Goal: Information Seeking & Learning: Learn about a topic

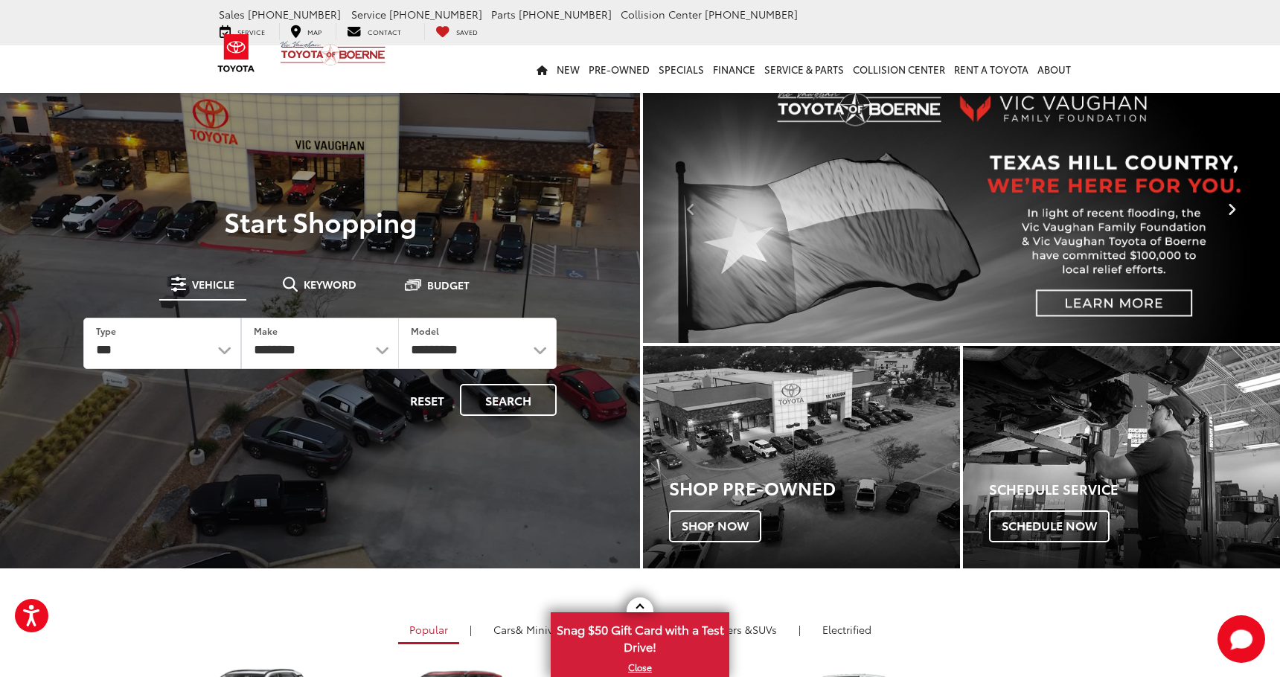
click at [1228, 208] on icon "Click to view next picture." at bounding box center [1232, 209] width 10 height 15
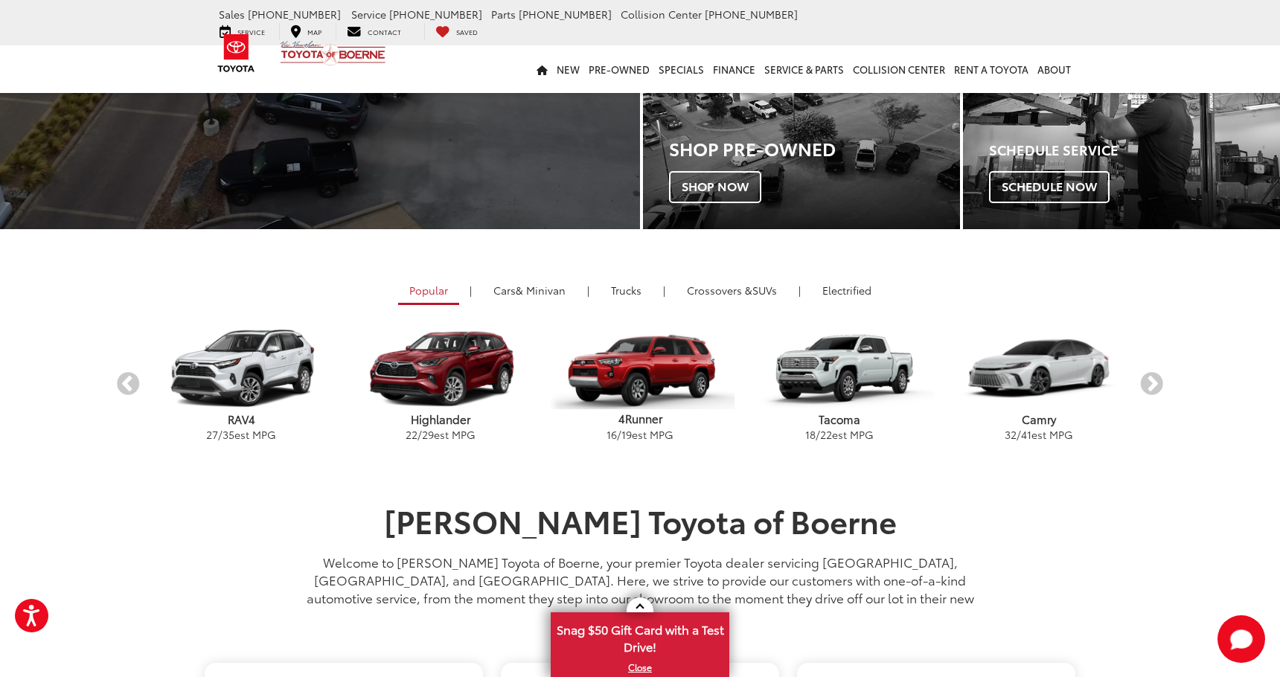
scroll to position [317, 0]
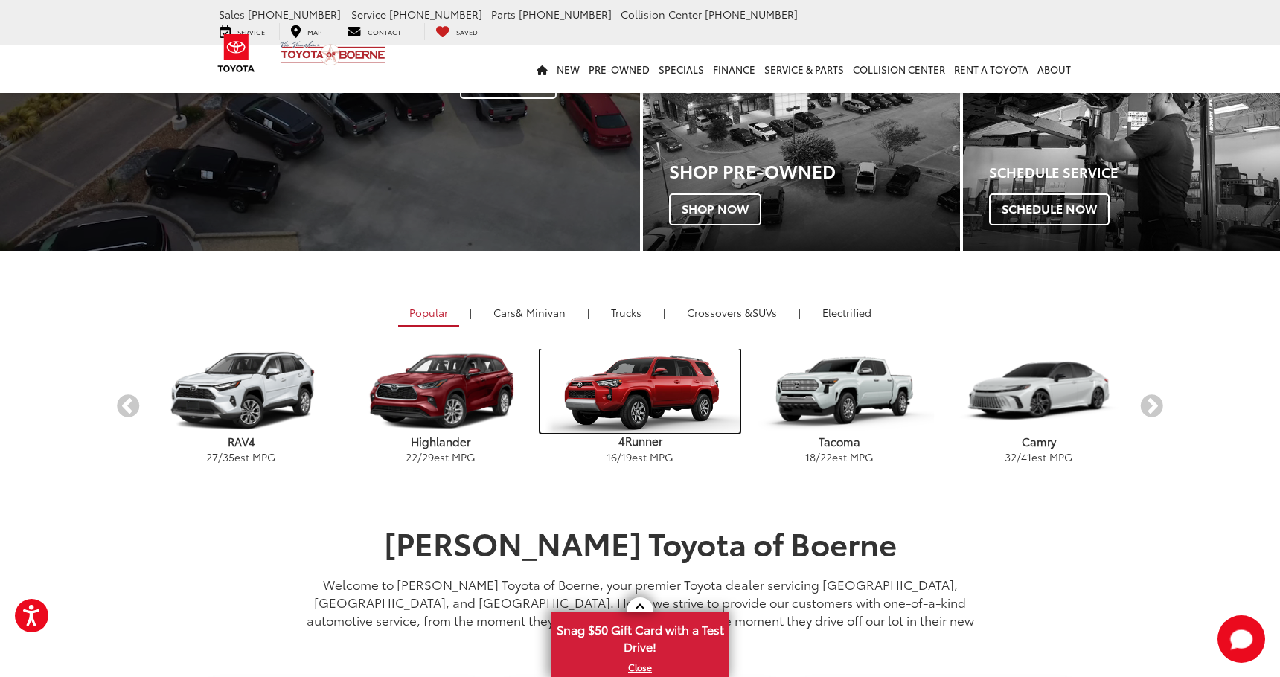
click at [640, 383] on img "carousel" at bounding box center [639, 391] width 199 height 85
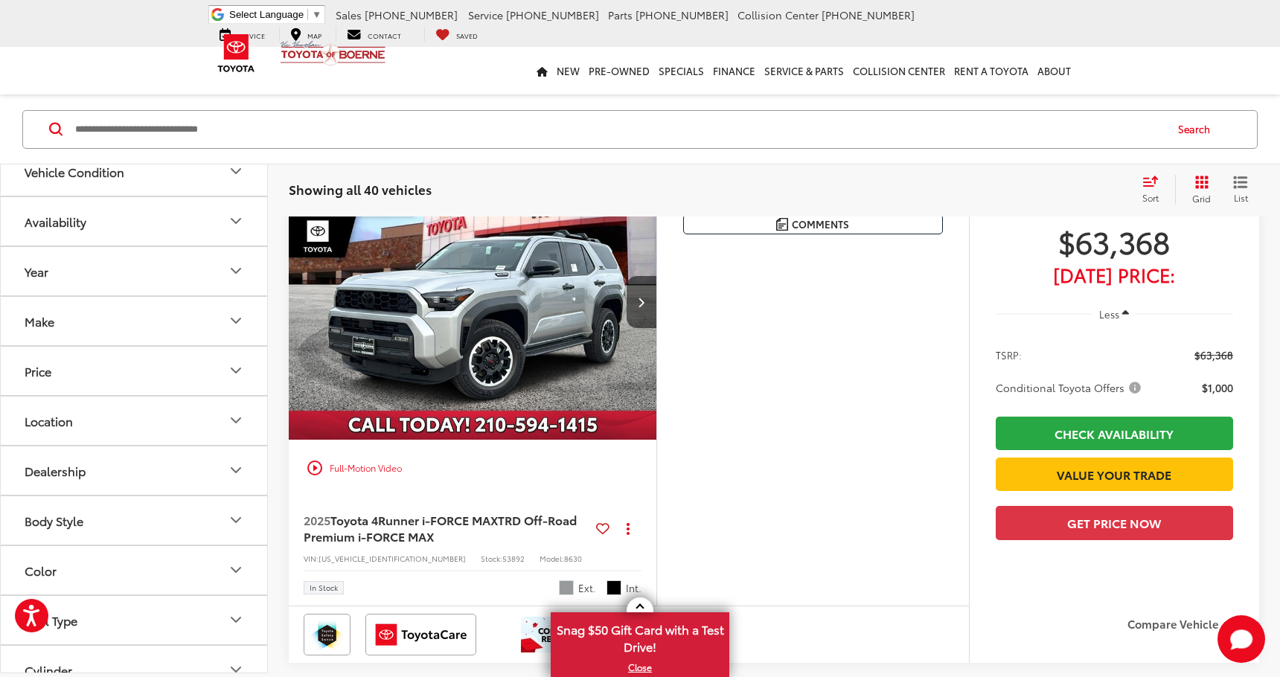
scroll to position [269, 0]
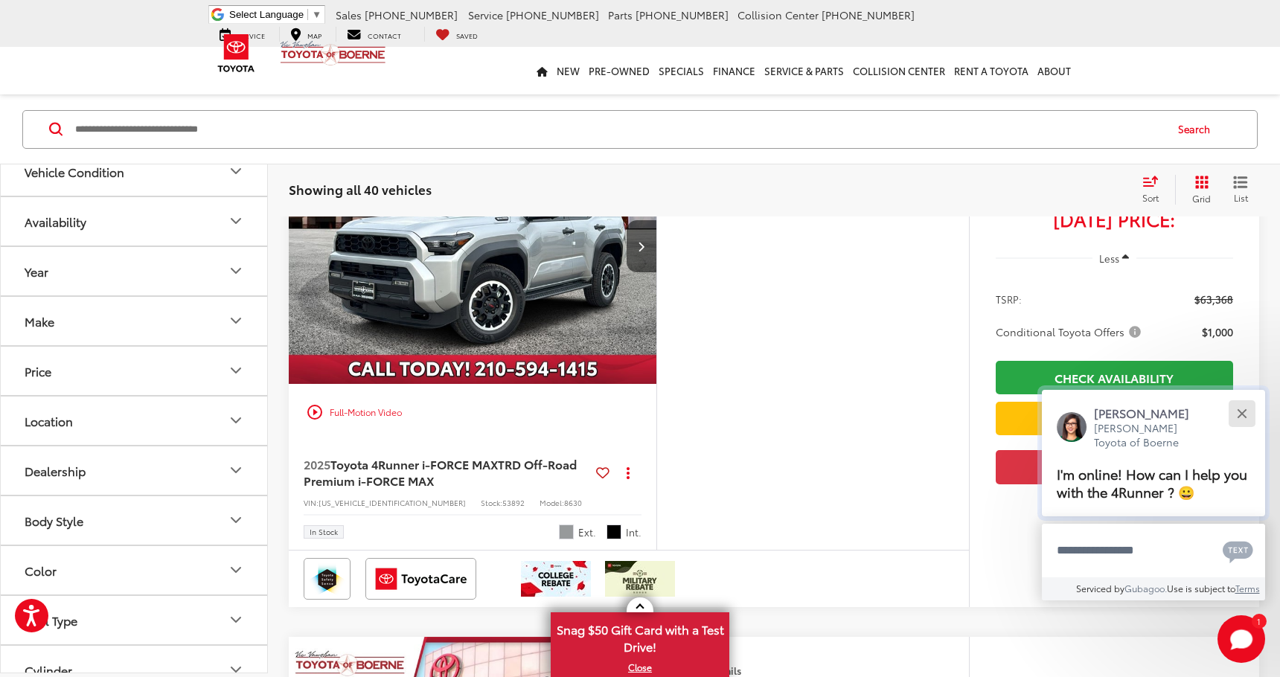
click at [1253, 410] on button "Close" at bounding box center [1242, 413] width 32 height 32
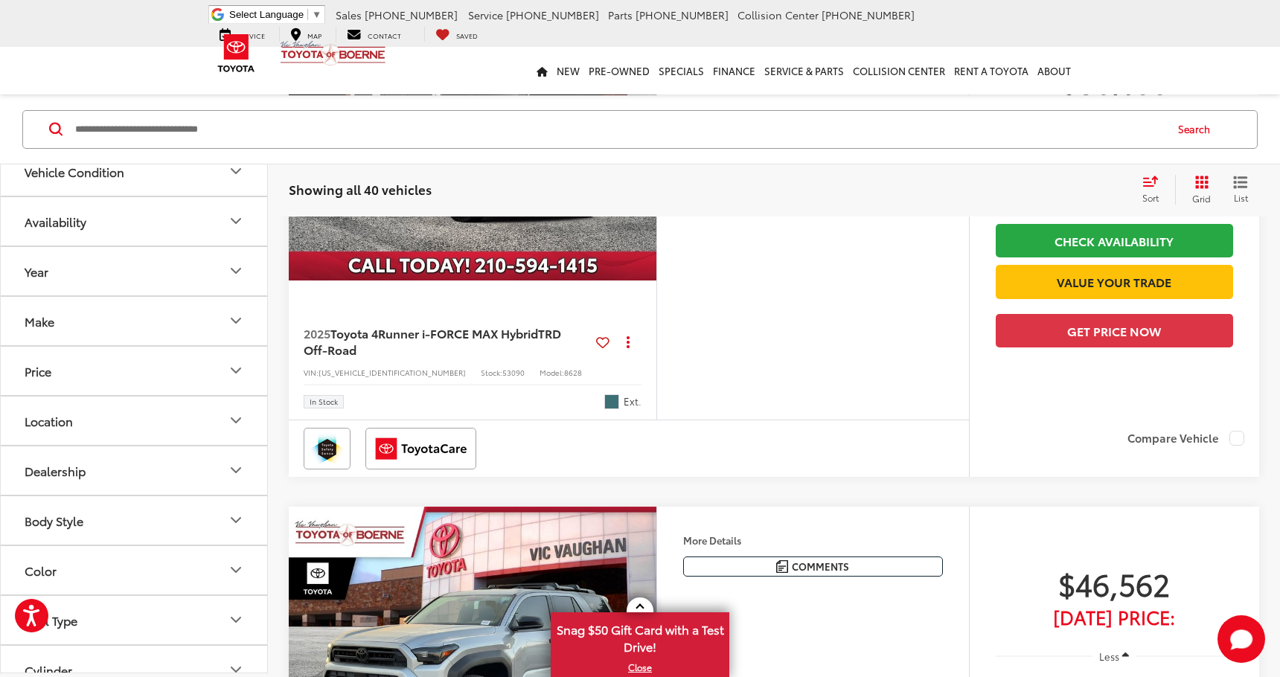
scroll to position [2916, 0]
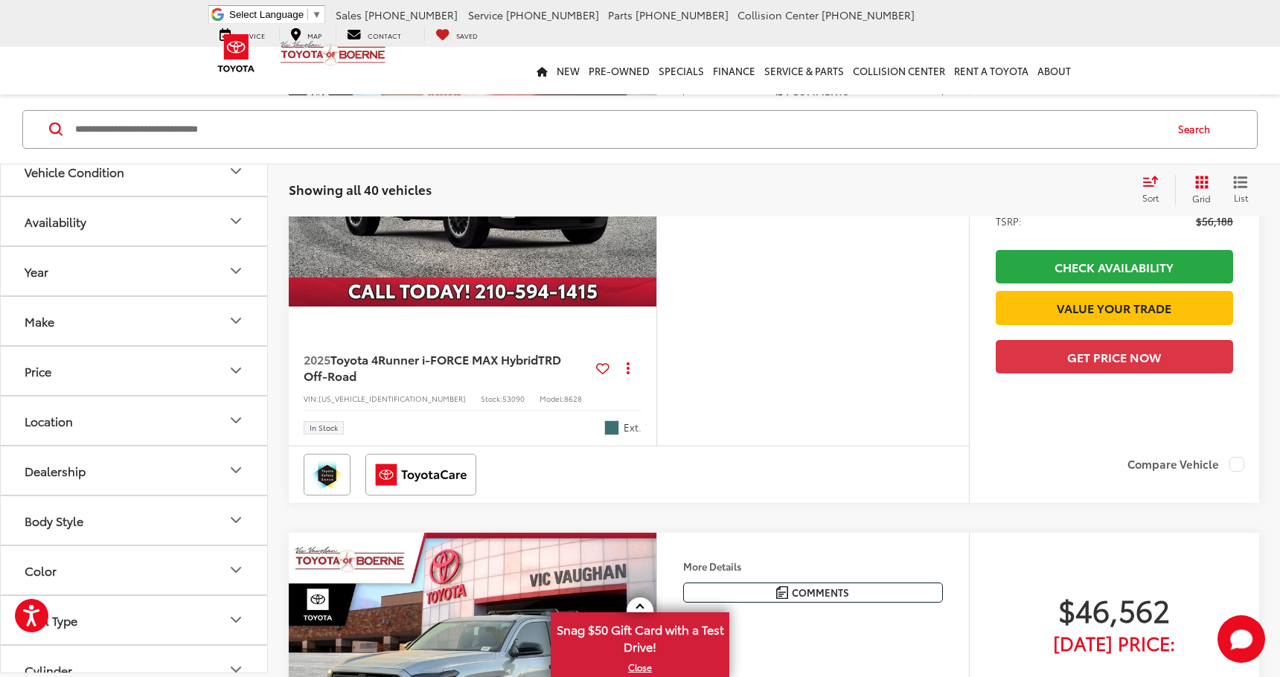
click at [441, 307] on img "2025 Toyota 4Runner i-FORCE MAX Hybrid TRD Off-Road 0" at bounding box center [473, 169] width 370 height 277
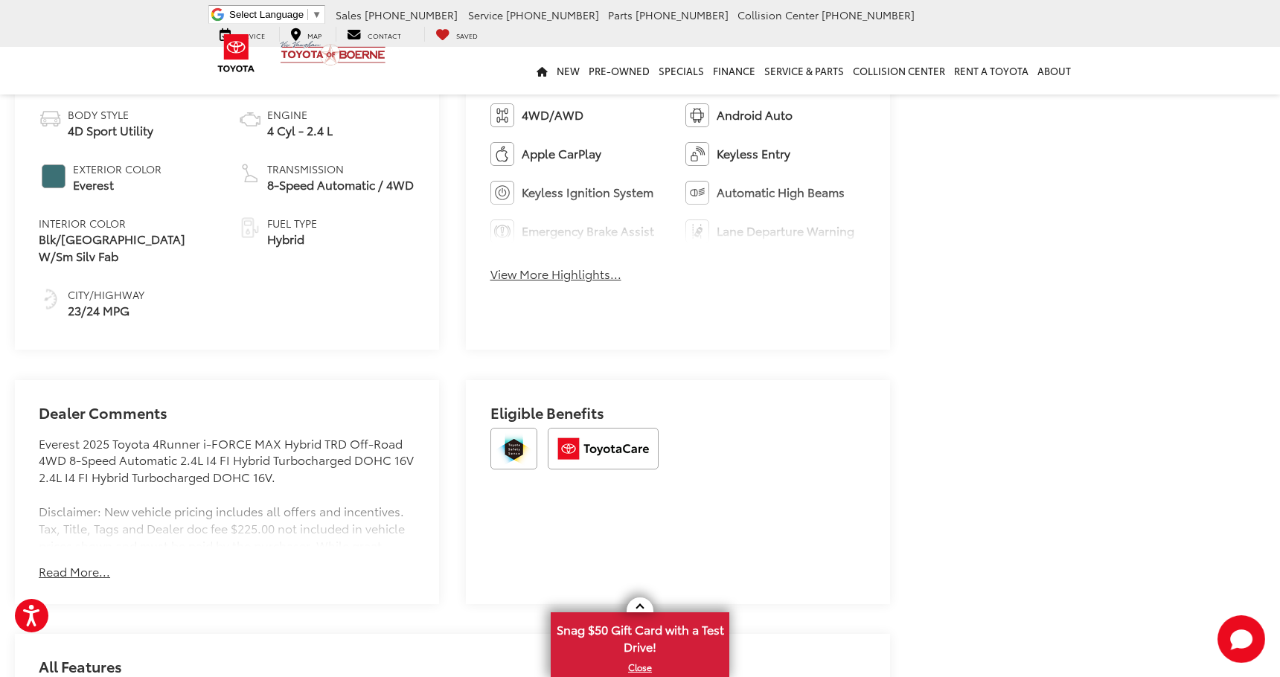
scroll to position [724, 0]
drag, startPoint x: 62, startPoint y: 548, endPoint x: 91, endPoint y: 534, distance: 32.3
click at [65, 563] on button "Read More..." at bounding box center [74, 571] width 71 height 17
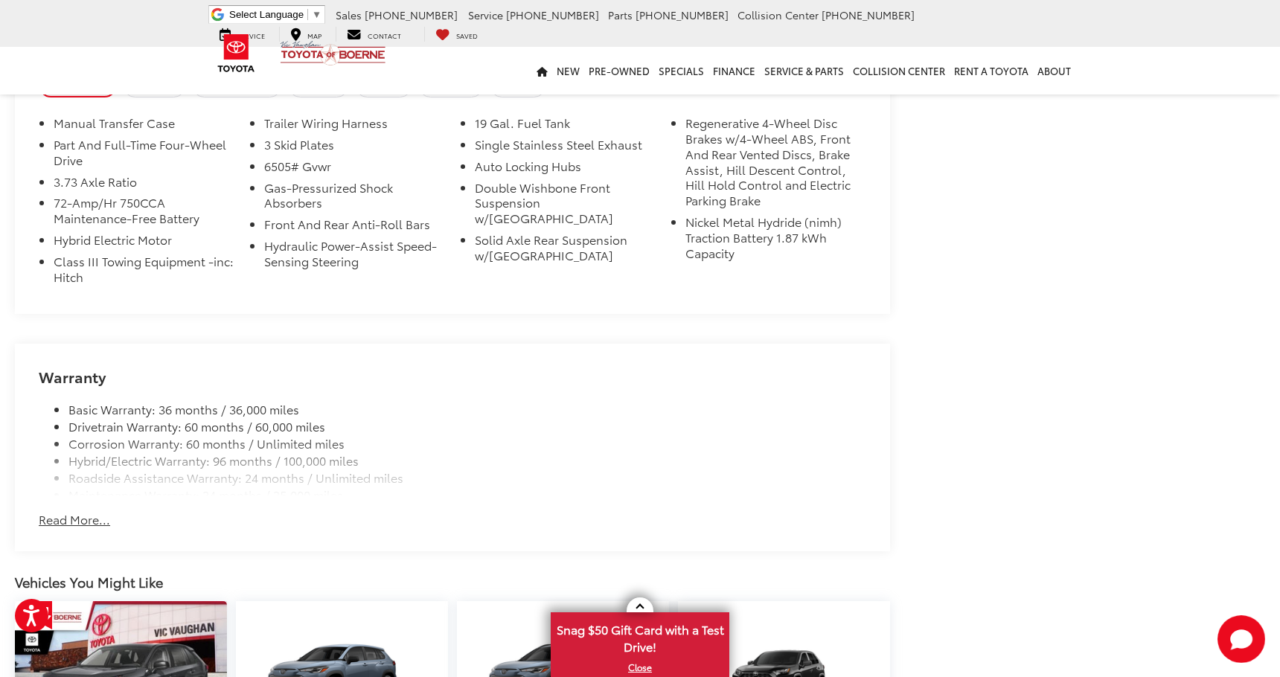
scroll to position [1423, 0]
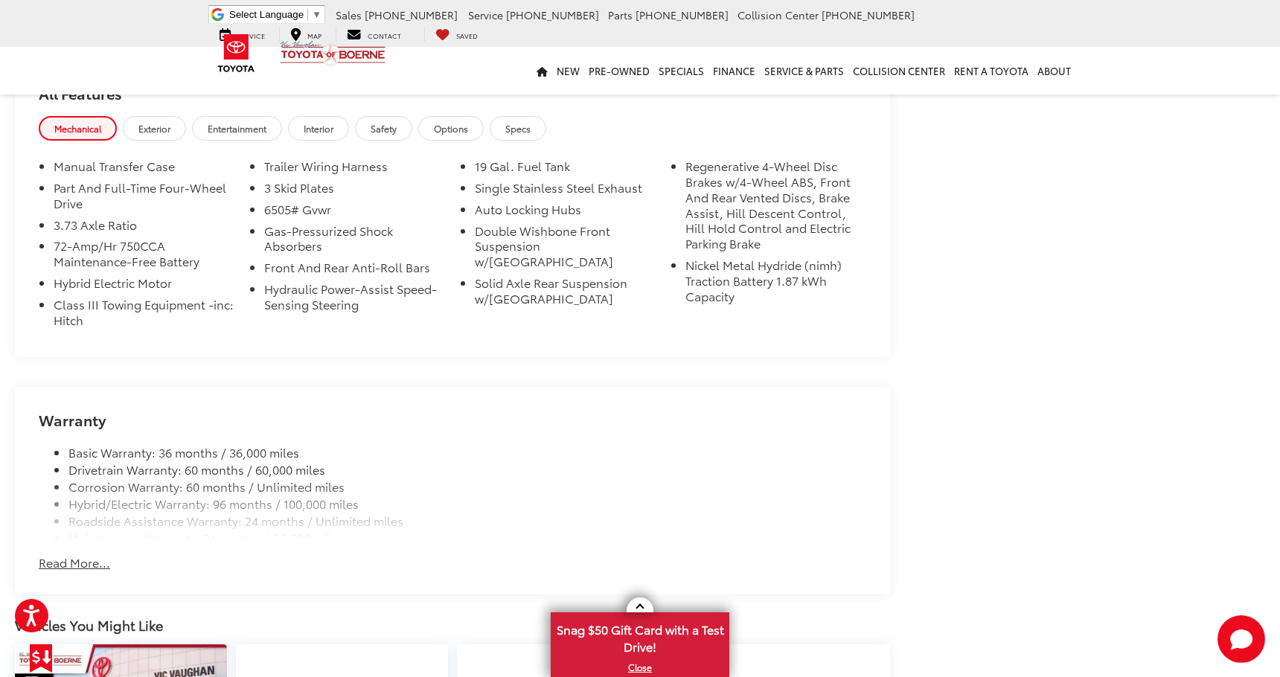
drag, startPoint x: 71, startPoint y: 538, endPoint x: 93, endPoint y: 525, distance: 25.7
click at [71, 554] on button "Read More..." at bounding box center [74, 562] width 71 height 17
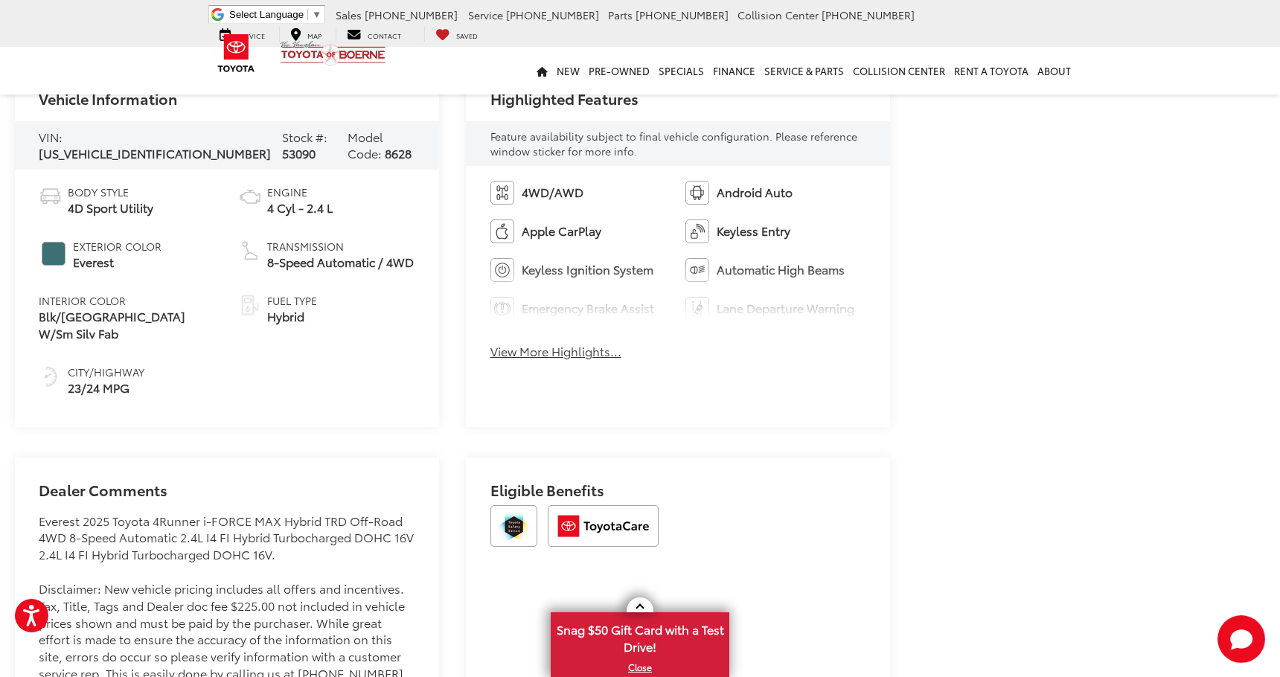
scroll to position [600, 0]
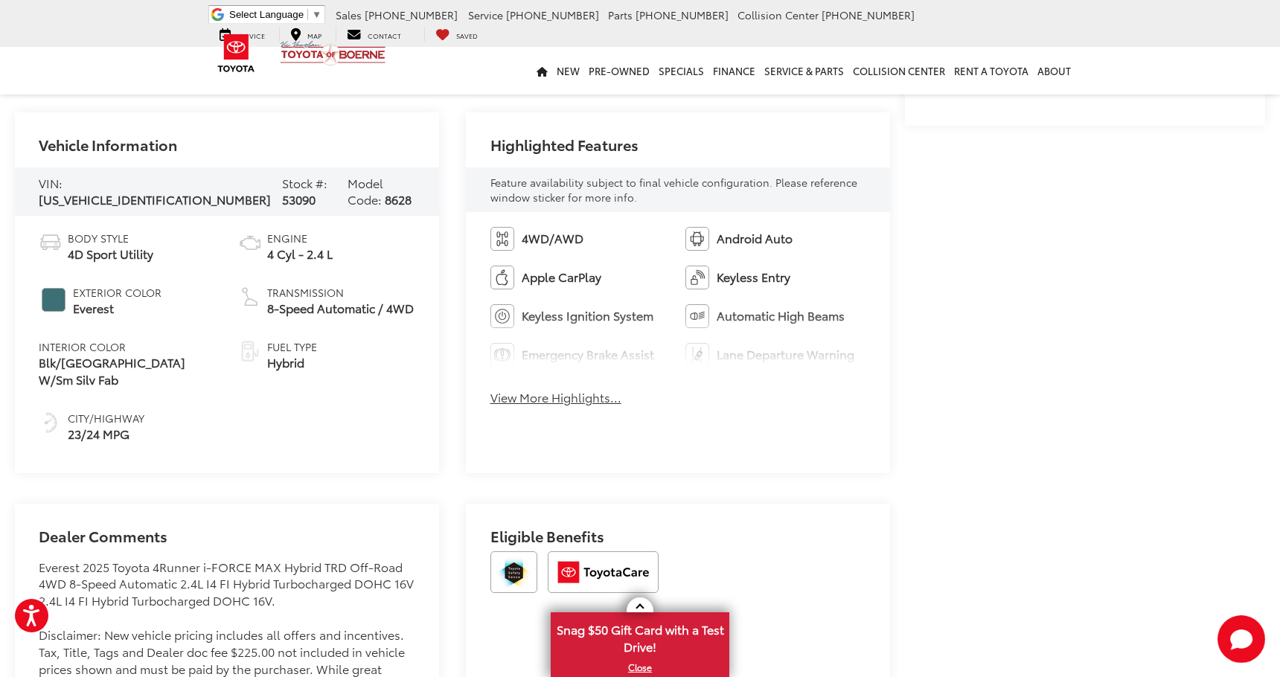
click at [529, 397] on button "View More Highlights..." at bounding box center [555, 397] width 131 height 17
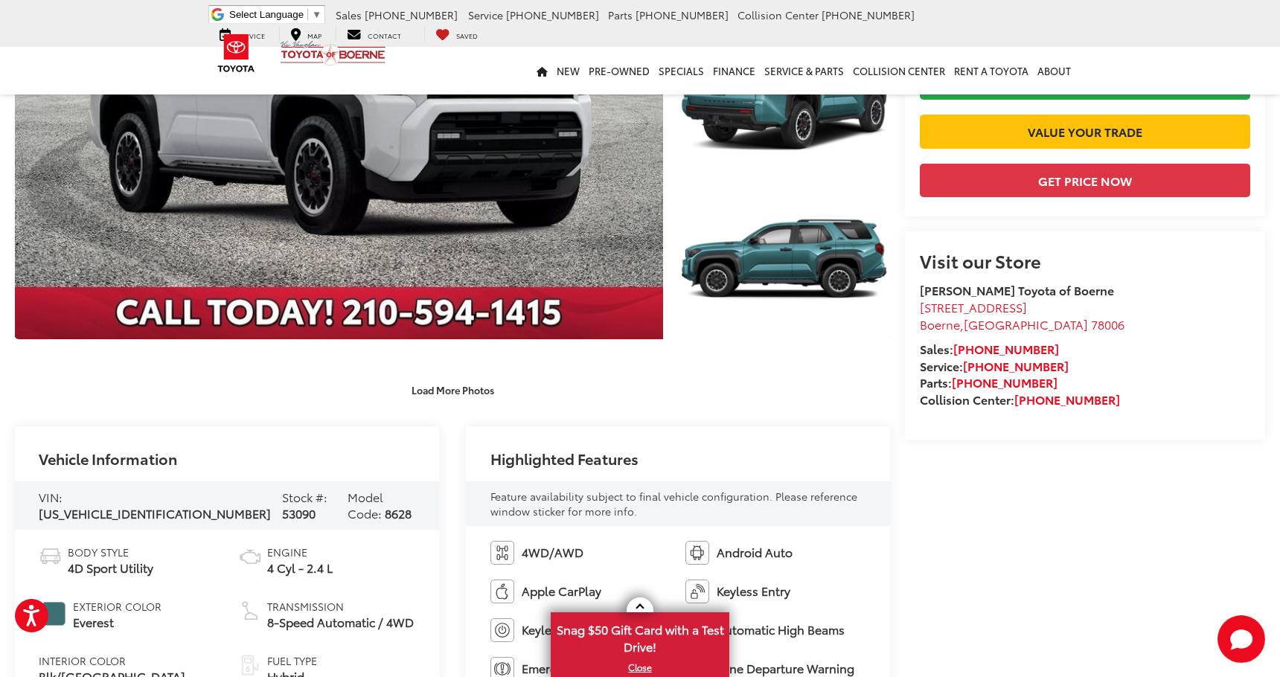
scroll to position [287, 0]
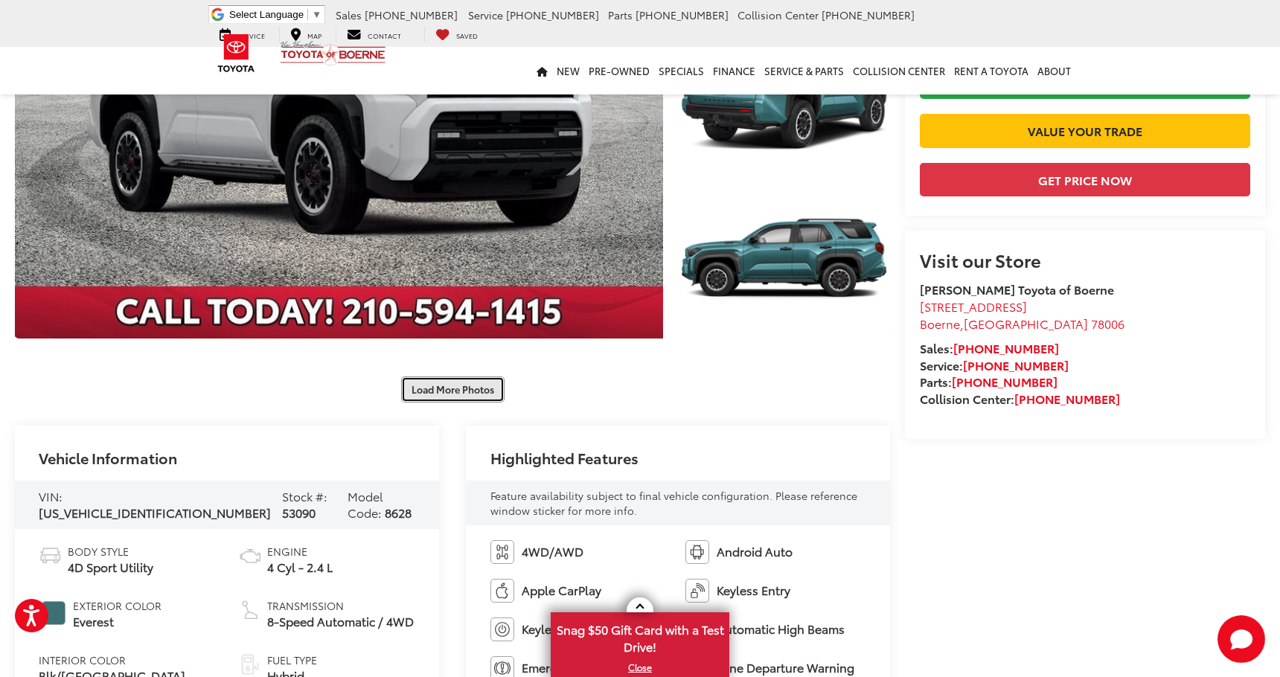
click at [460, 391] on button "Load More Photos" at bounding box center [452, 390] width 103 height 26
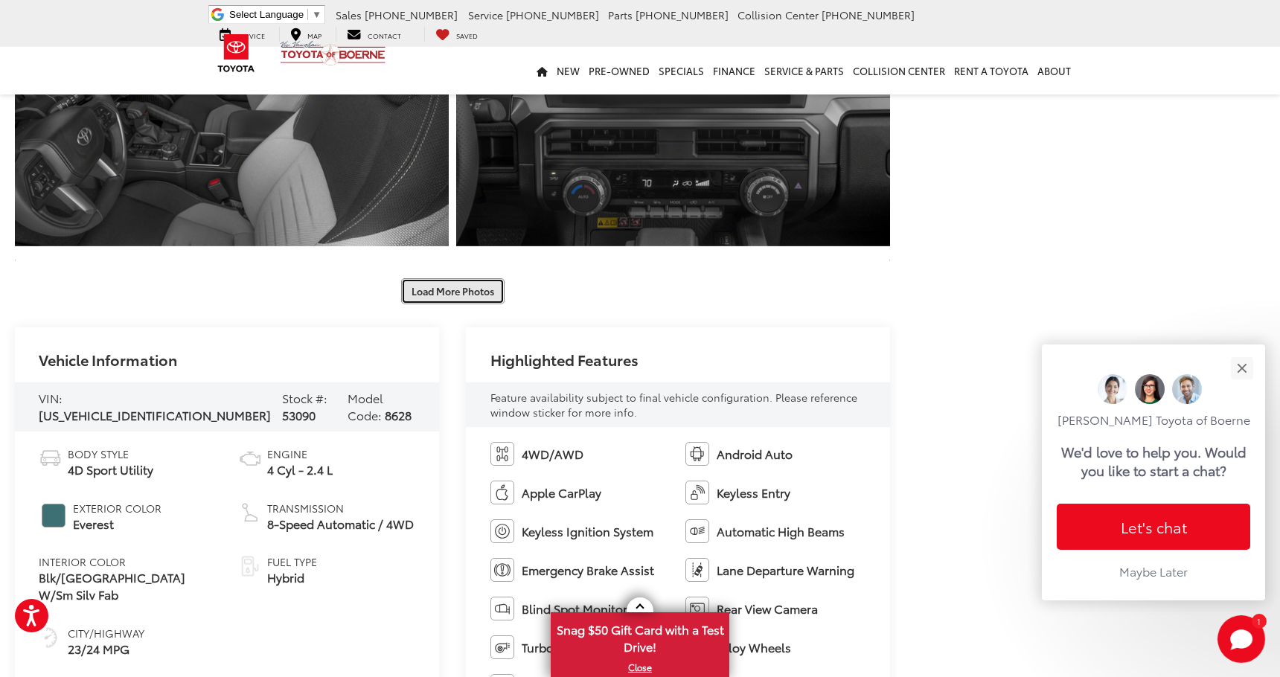
scroll to position [1038, 0]
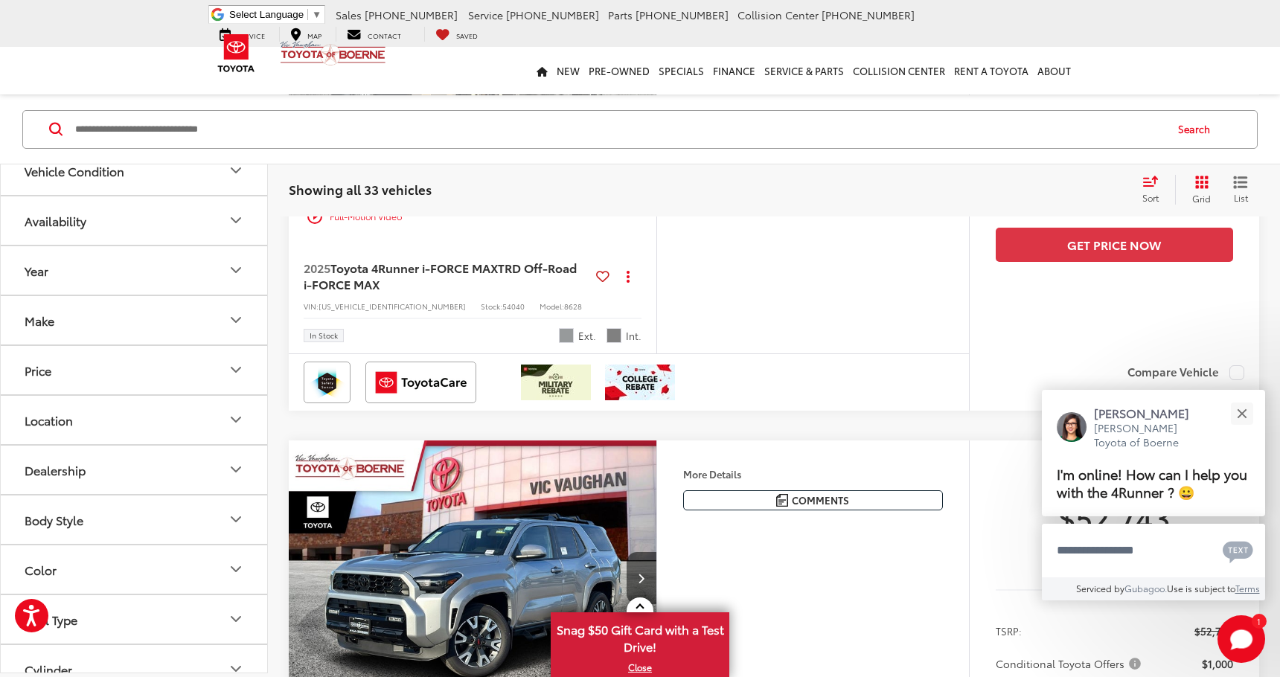
scroll to position [5099, 0]
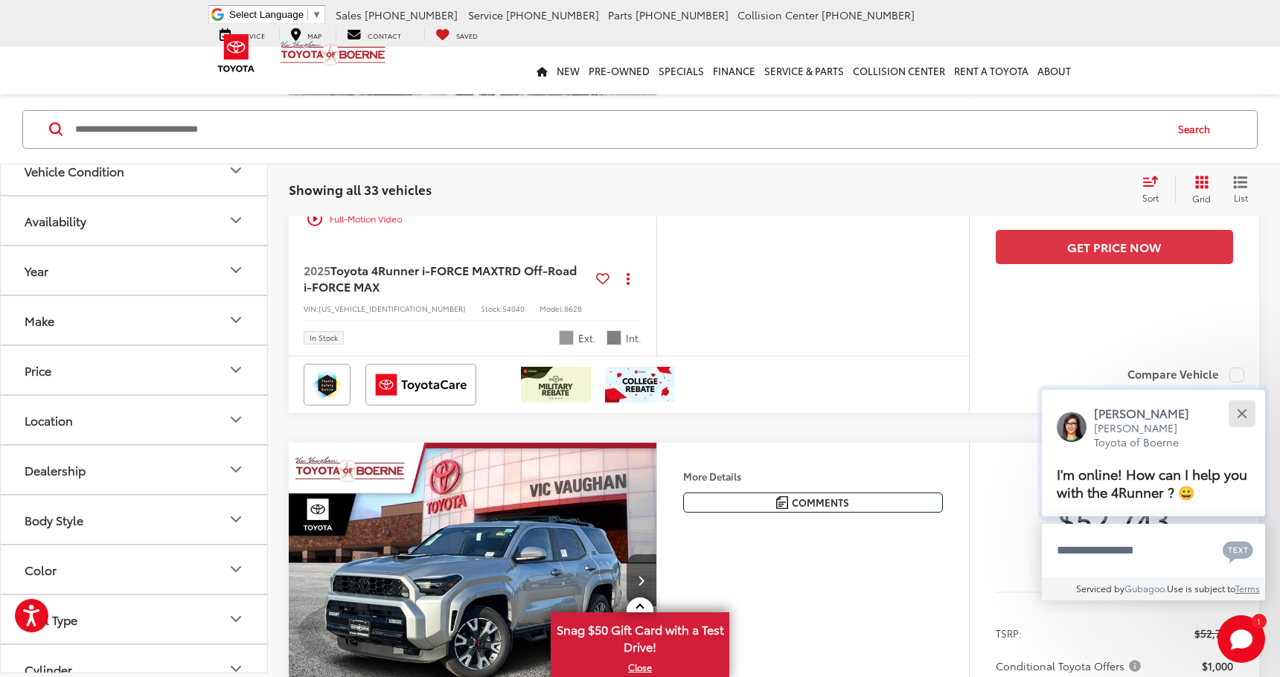
click at [1249, 415] on button "Close" at bounding box center [1242, 413] width 32 height 32
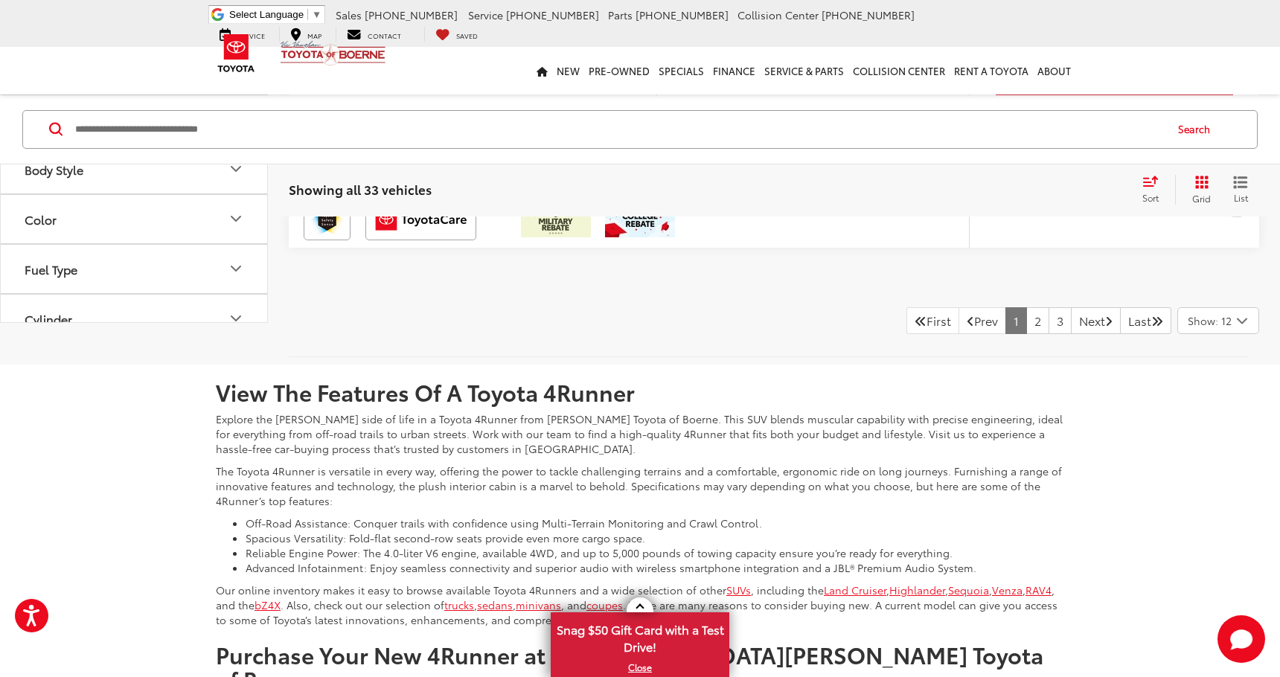
scroll to position [6413, 0]
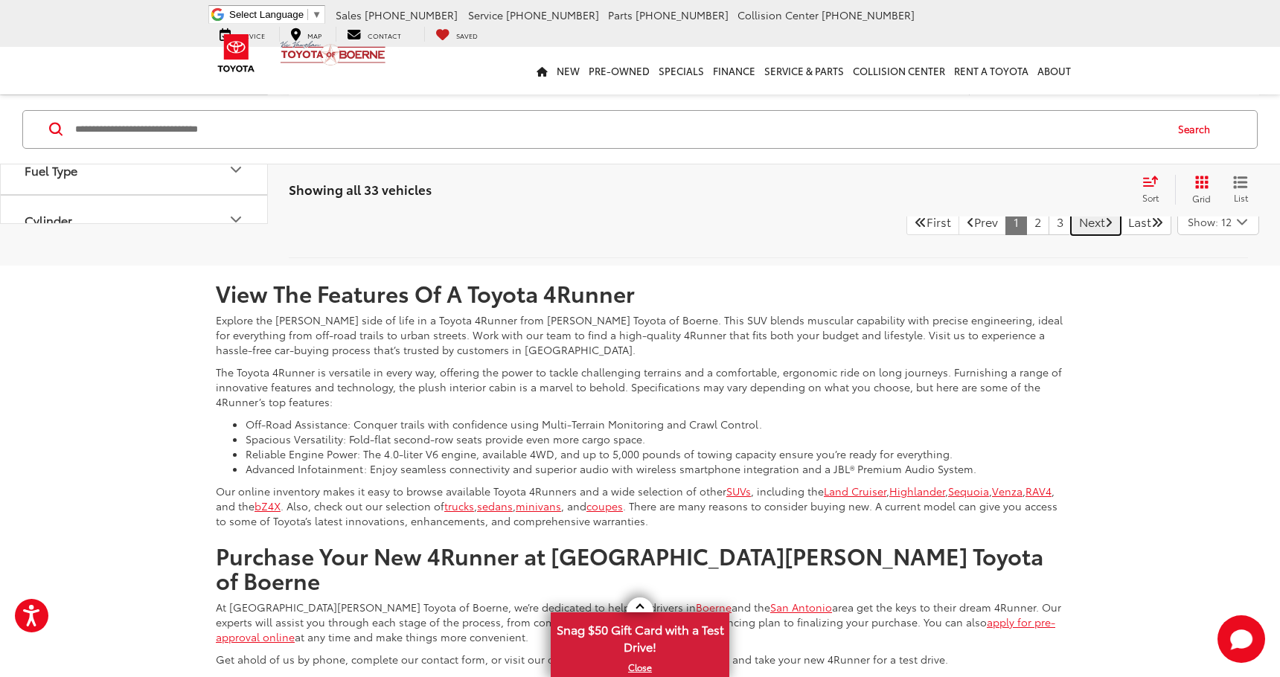
click at [1085, 235] on link "Next" at bounding box center [1096, 221] width 50 height 27
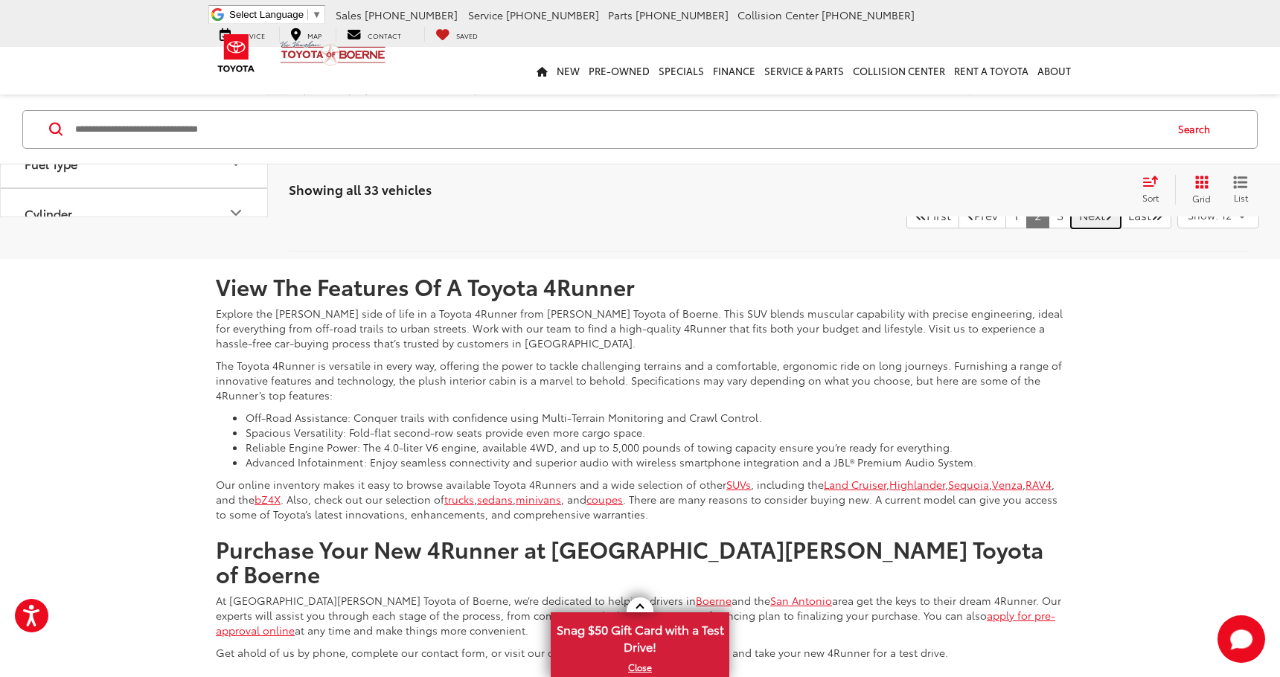
scroll to position [6578, 0]
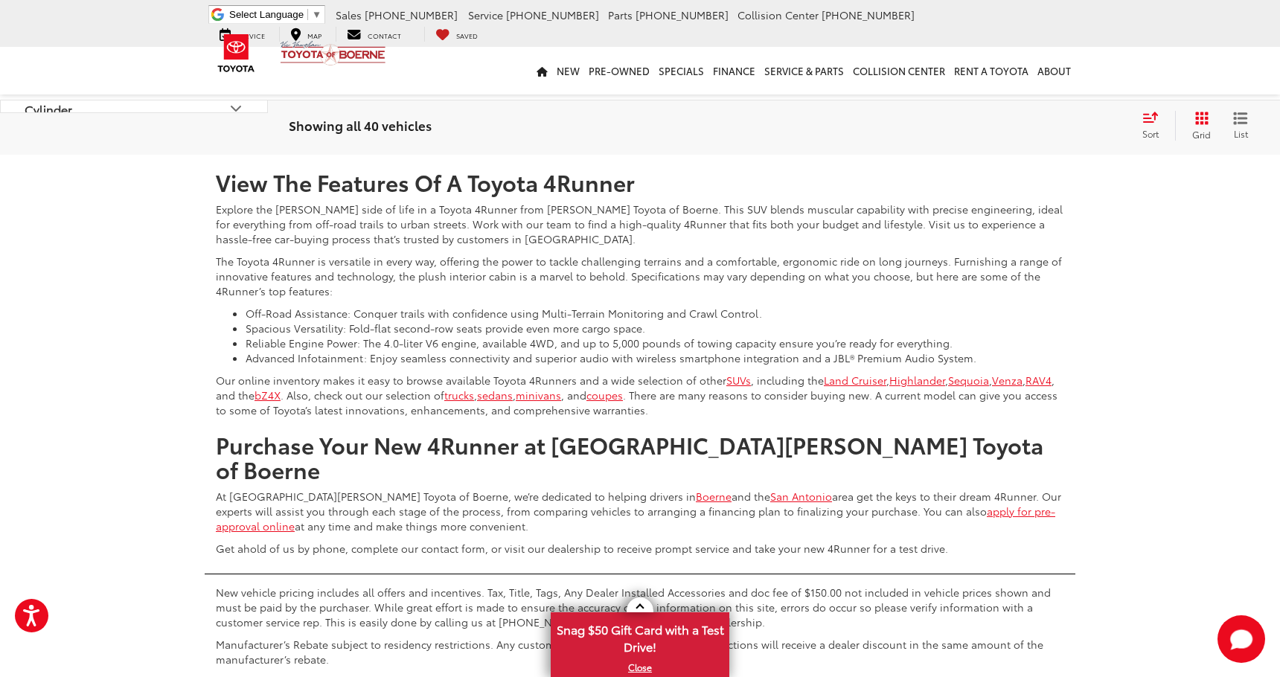
scroll to position [2502, 0]
click at [983, 124] on link "1" at bounding box center [994, 110] width 22 height 27
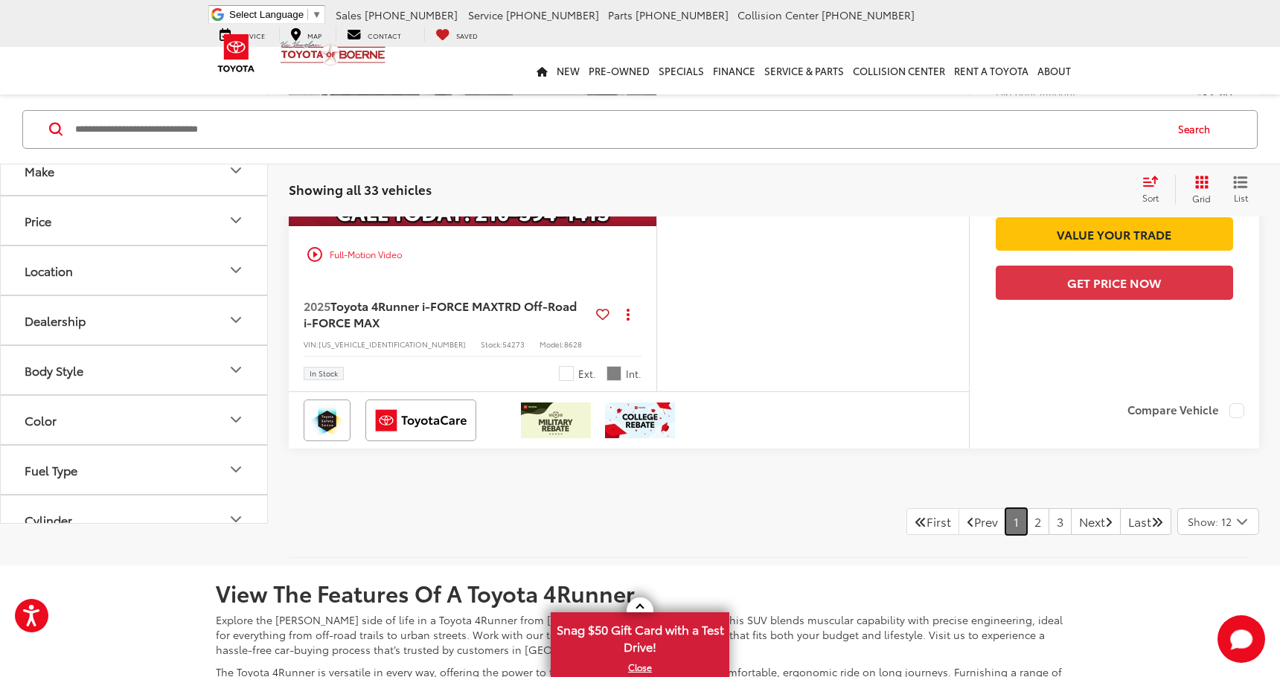
scroll to position [6107, 0]
